Goal: Task Accomplishment & Management: Complete application form

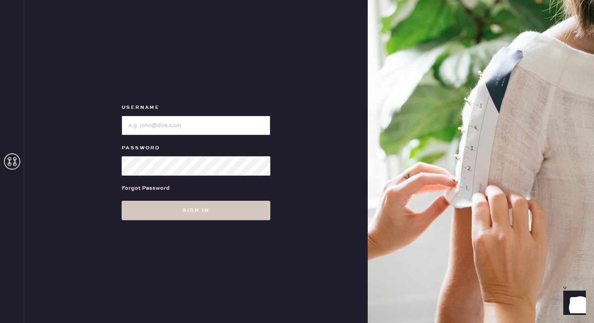
click at [195, 121] on input "loginName" at bounding box center [196, 125] width 149 height 19
click at [10, 158] on icon at bounding box center [12, 161] width 16 height 16
click at [211, 125] on input "loginName" at bounding box center [196, 125] width 149 height 19
type input "reformationwilliamsburg"
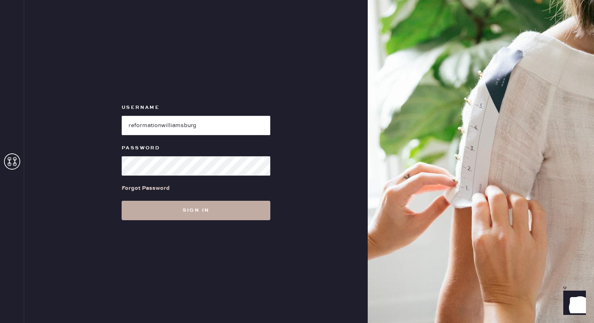
click at [215, 211] on button "Sign in" at bounding box center [196, 210] width 149 height 19
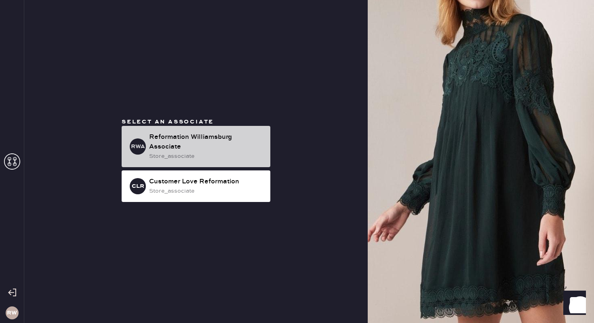
click at [210, 135] on div "Reformation Williamsburg Associate" at bounding box center [206, 141] width 115 height 19
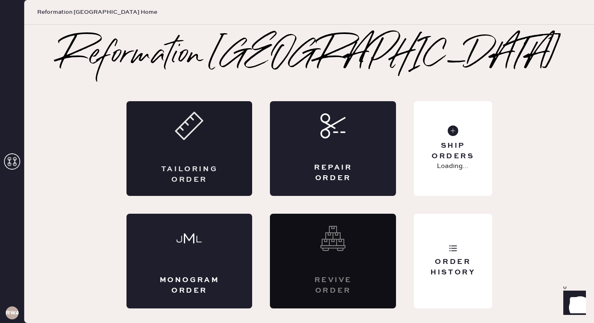
click at [210, 135] on div "Tailoring Order" at bounding box center [190, 148] width 126 height 95
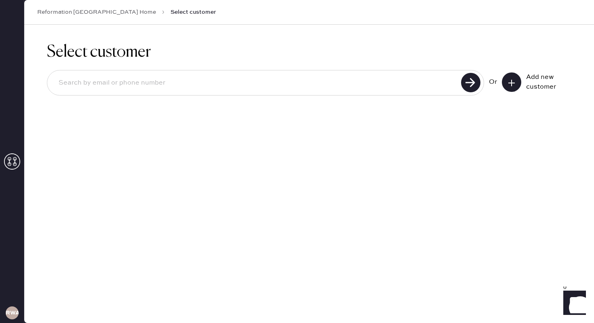
click at [517, 87] on button at bounding box center [511, 81] width 19 height 19
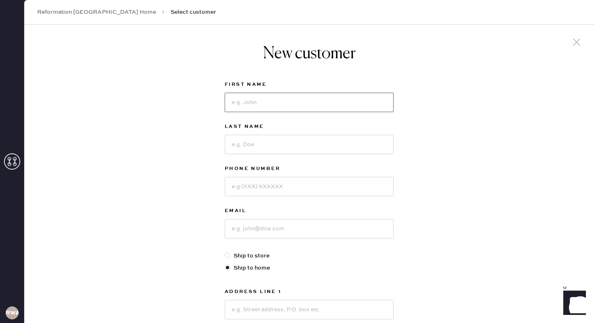
click at [256, 110] on input at bounding box center [309, 102] width 169 height 19
type input "[PERSON_NAME]"
click at [247, 148] on input at bounding box center [309, 144] width 169 height 19
type input "[PERSON_NAME]"
click at [250, 186] on input at bounding box center [309, 186] width 169 height 19
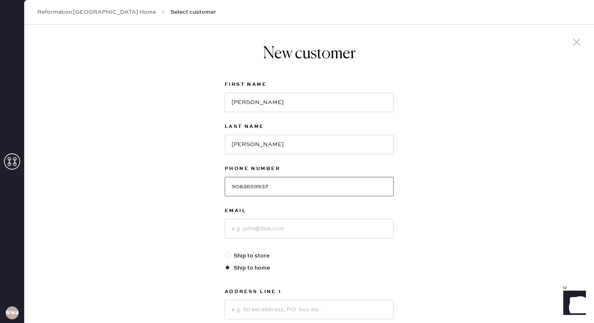
type input "9083659937"
click at [238, 228] on input at bounding box center [309, 228] width 169 height 19
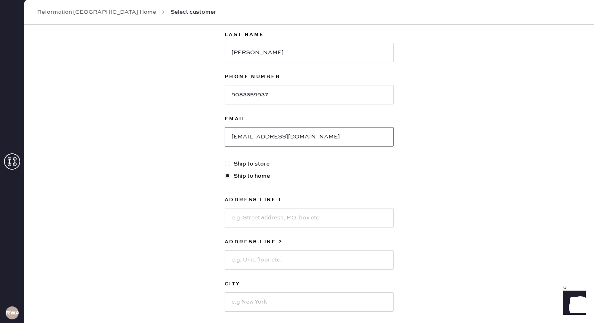
scroll to position [104, 0]
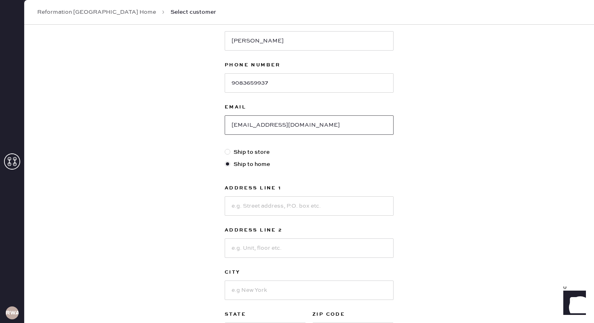
type input "[EMAIL_ADDRESS][DOMAIN_NAME]"
click at [246, 210] on input at bounding box center [309, 205] width 169 height 19
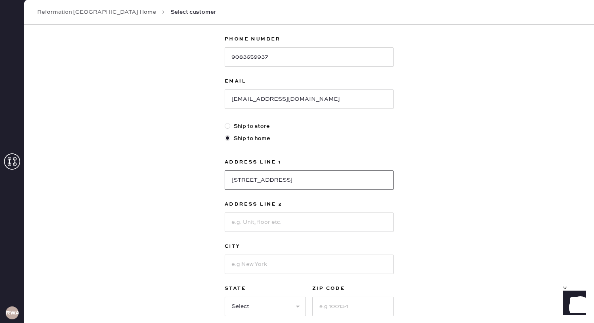
scroll to position [139, 0]
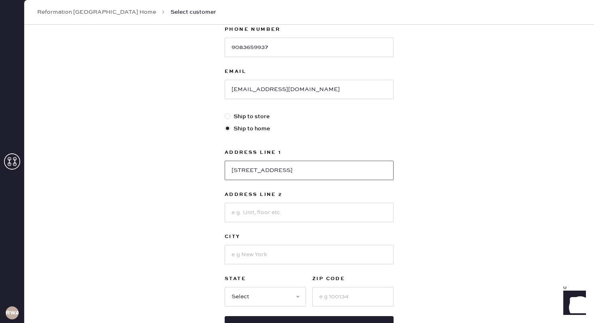
type input "[STREET_ADDRESS]"
click at [246, 254] on input at bounding box center [309, 254] width 169 height 19
type input "N"
type input "[GEOGRAPHIC_DATA]"
click at [233, 295] on select "Select AK AL AR AZ CA CO CT [GEOGRAPHIC_DATA] DE FL [GEOGRAPHIC_DATA] HI [GEOGR…" at bounding box center [265, 296] width 81 height 19
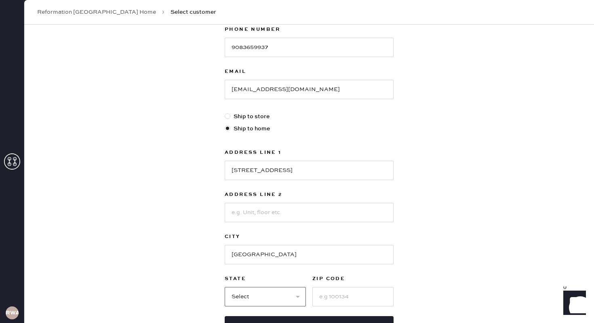
select select "NY"
click at [225, 287] on select "Select AK AL AR AZ CA CO CT [GEOGRAPHIC_DATA] DE FL [GEOGRAPHIC_DATA] HI [GEOGR…" at bounding box center [265, 296] width 81 height 19
click at [333, 298] on input at bounding box center [353, 296] width 81 height 19
type input "11222"
click at [267, 169] on input "[STREET_ADDRESS]" at bounding box center [309, 170] width 169 height 19
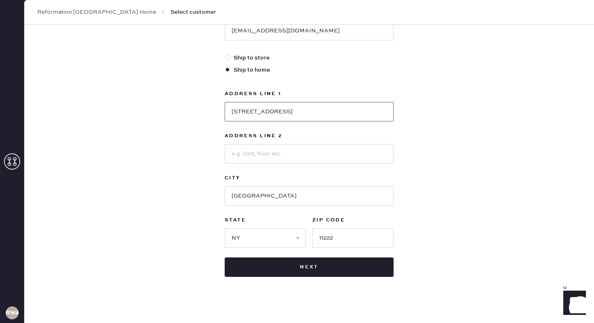
scroll to position [203, 0]
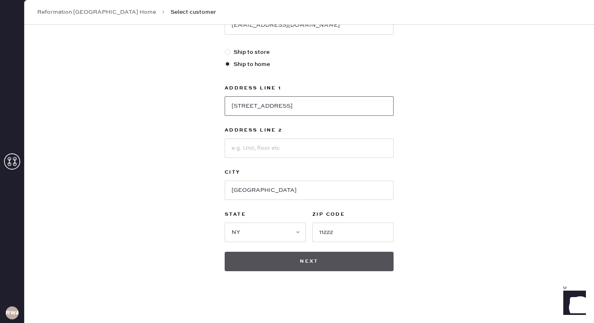
type input "[STREET_ADDRESS]"
click at [274, 265] on button "Next" at bounding box center [309, 260] width 169 height 19
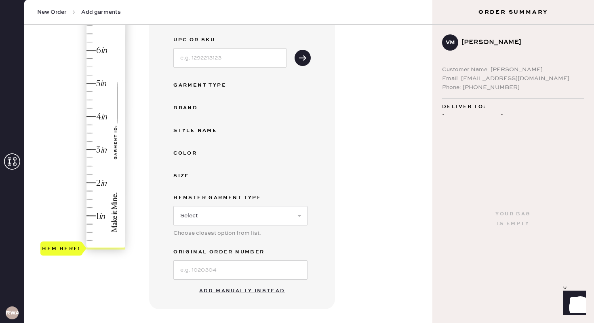
scroll to position [105, 0]
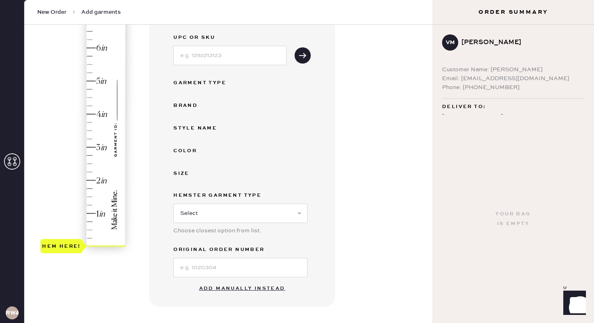
click at [227, 289] on button "Add manually instead" at bounding box center [242, 288] width 96 height 16
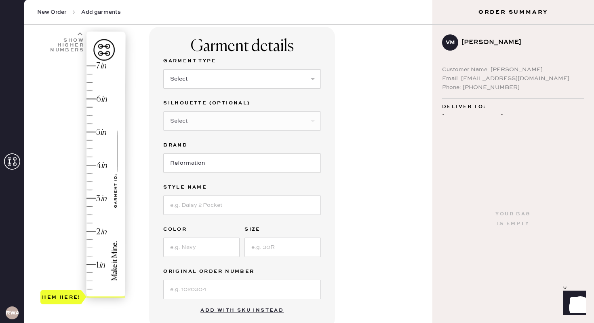
scroll to position [53, 0]
click at [242, 80] on select "Select Basic Skirt Jeans Leggings Pants Shorts Basic Sleeved Dress Basic Sleeve…" at bounding box center [242, 79] width 158 height 19
click at [313, 80] on select "Select Basic Skirt Jeans Leggings Pants Shorts Basic Sleeved Dress Basic Sleeve…" at bounding box center [242, 79] width 158 height 19
select select "2"
click at [163, 70] on select "Select Basic Skirt Jeans Leggings Pants Shorts Basic Sleeved Dress Basic Sleeve…" at bounding box center [242, 79] width 158 height 19
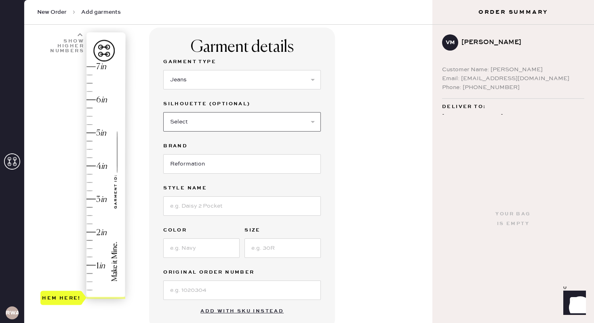
click at [234, 127] on select "Select Shorts Cropped Flare Boot Cut Straight Skinny Other" at bounding box center [242, 121] width 158 height 19
select select "5"
click at [163, 112] on select "Select Shorts Cropped Flare Boot Cut Straight Skinny Other" at bounding box center [242, 121] width 158 height 19
click at [232, 167] on input "Reformation" at bounding box center [242, 163] width 158 height 19
click at [207, 211] on input at bounding box center [242, 205] width 158 height 19
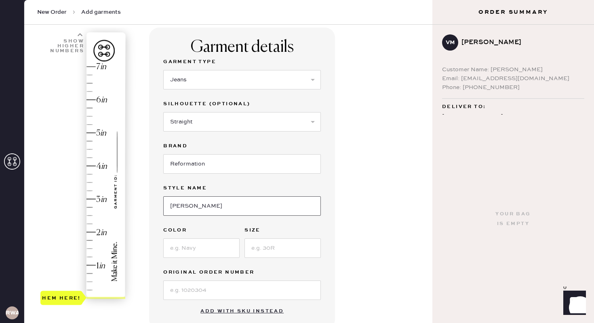
type input "[PERSON_NAME] High Rise"
click at [220, 245] on input at bounding box center [201, 247] width 76 height 19
type input "Ondine"
click at [270, 246] on input at bounding box center [283, 247] width 76 height 19
type input "24"
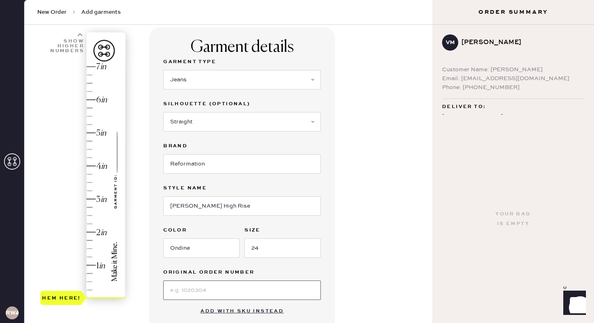
click at [235, 286] on input at bounding box center [242, 289] width 158 height 19
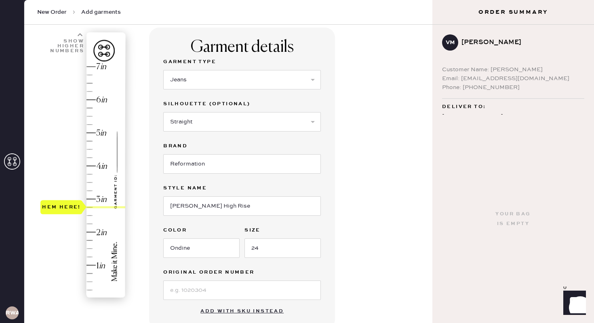
type input "3"
drag, startPoint x: 54, startPoint y: 301, endPoint x: 53, endPoint y: 205, distance: 95.8
click at [53, 205] on div "Hem here!" at bounding box center [61, 199] width 42 height 14
click at [185, 287] on input at bounding box center [242, 289] width 158 height 19
click at [250, 283] on input at bounding box center [242, 289] width 158 height 19
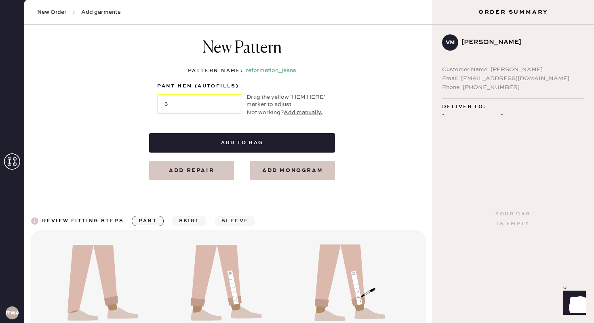
scroll to position [384, 0]
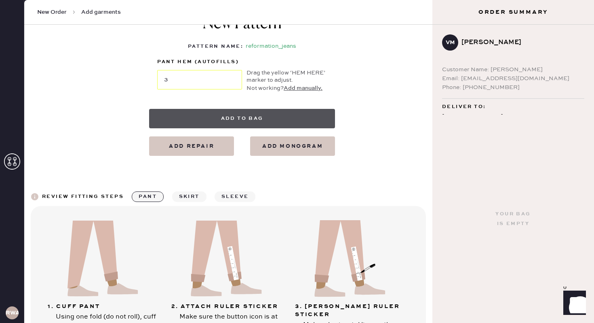
type input "S32545508"
click at [229, 117] on button "Add to bag" at bounding box center [242, 118] width 186 height 19
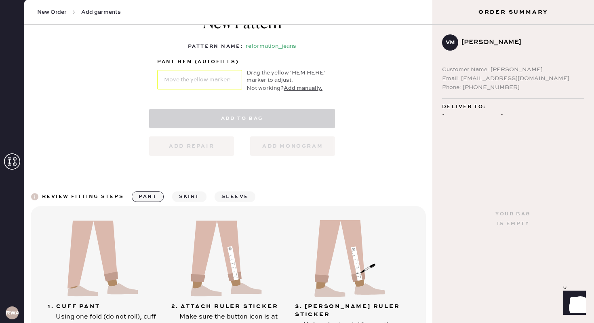
select select "2"
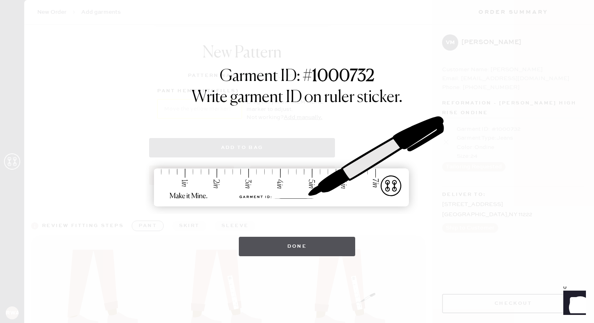
click at [298, 245] on button "Done" at bounding box center [297, 246] width 117 height 19
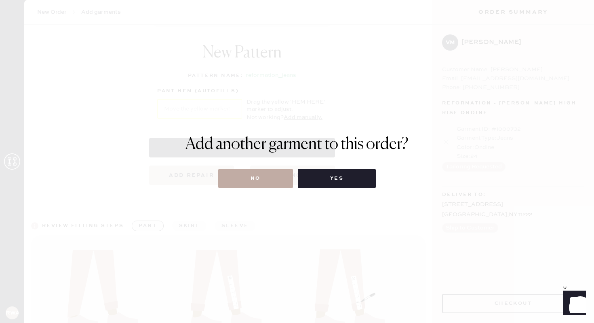
click at [253, 180] on button "No" at bounding box center [255, 178] width 75 height 19
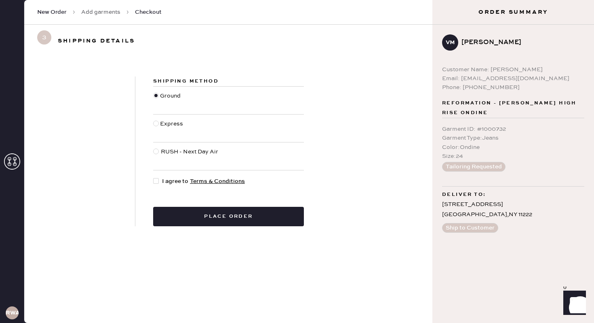
click at [158, 181] on div at bounding box center [156, 181] width 6 height 6
click at [154, 177] on input "I agree to Terms & Conditions" at bounding box center [153, 177] width 0 height 0
checkbox input "true"
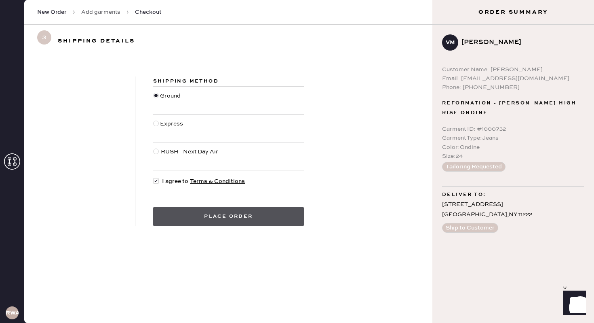
click at [214, 215] on button "Place order" at bounding box center [228, 216] width 151 height 19
